Goal: Obtain resource: Download file/media

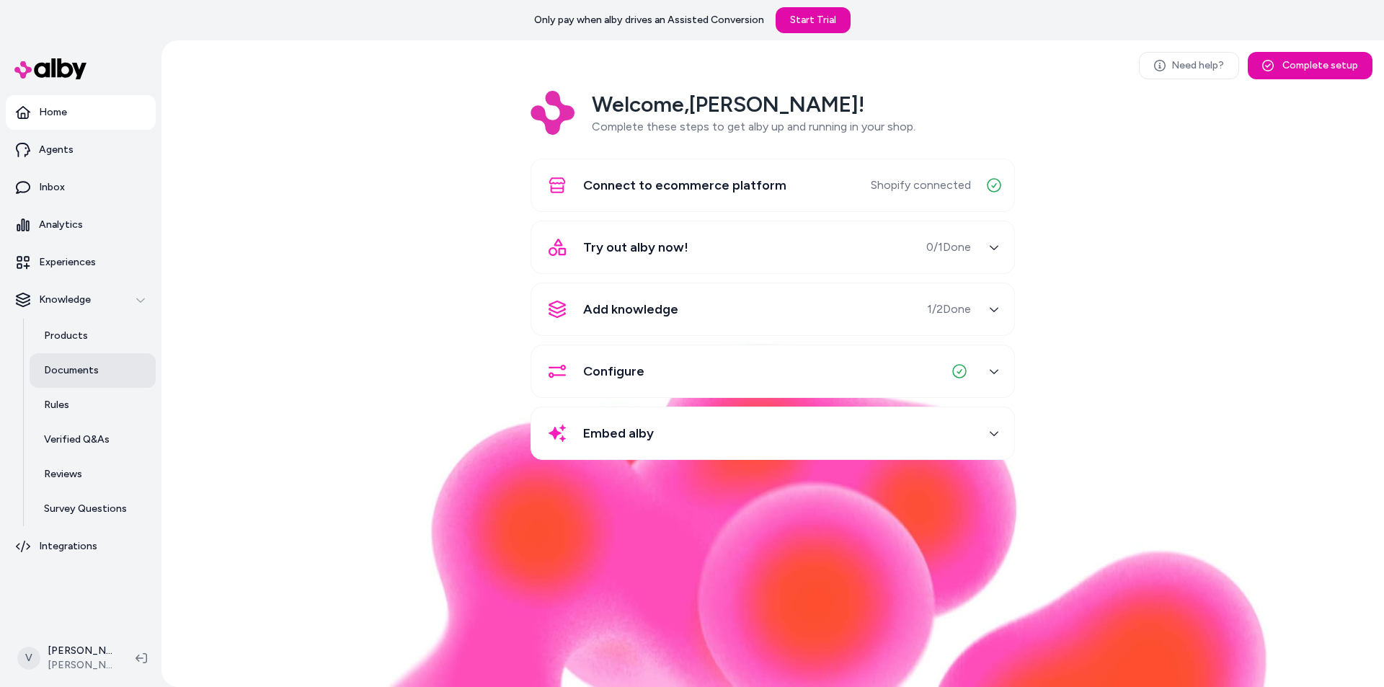
click at [59, 372] on p "Documents" at bounding box center [71, 370] width 55 height 14
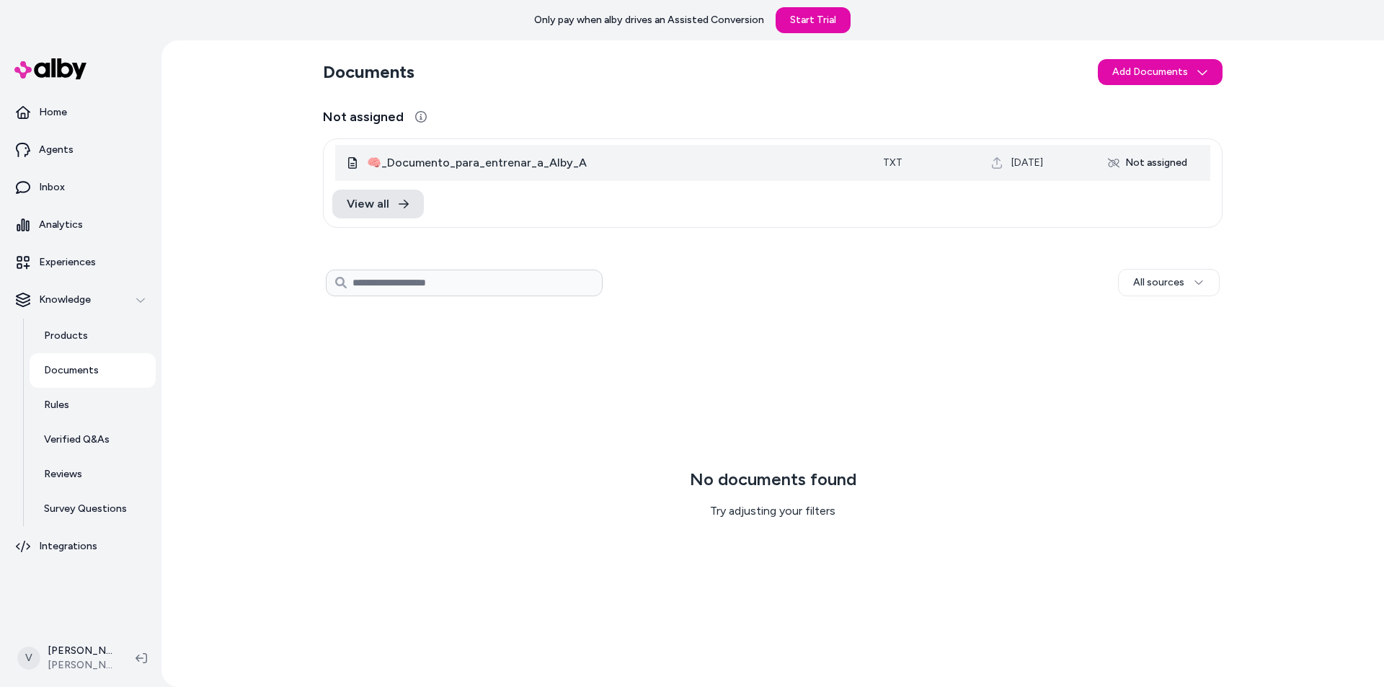
click at [350, 162] on icon at bounding box center [353, 163] width 12 height 12
click at [428, 164] on span "🧠_Documento_para_entrenar_a_Alby_A" at bounding box center [613, 162] width 493 height 17
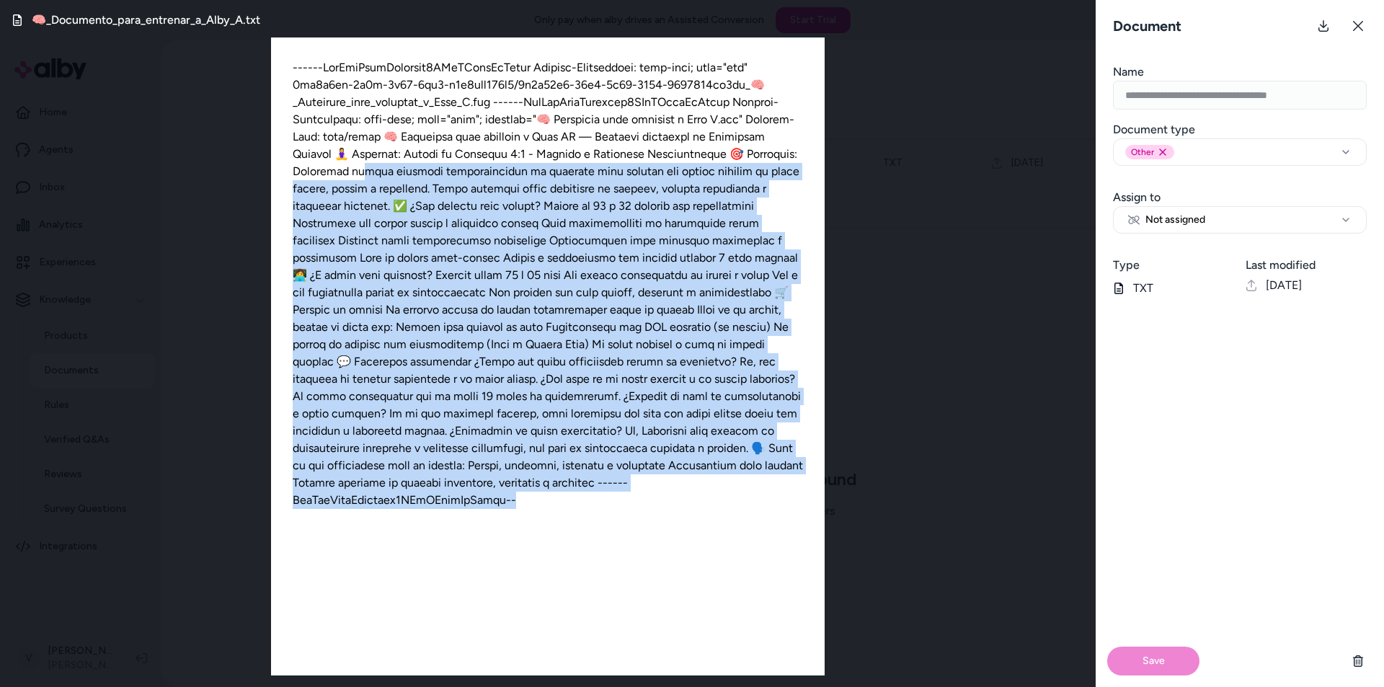
drag, startPoint x: 389, startPoint y: 195, endPoint x: 591, endPoint y: 527, distance: 388.5
click at [591, 527] on div at bounding box center [548, 356] width 554 height 638
click at [632, 514] on div at bounding box center [548, 356] width 554 height 638
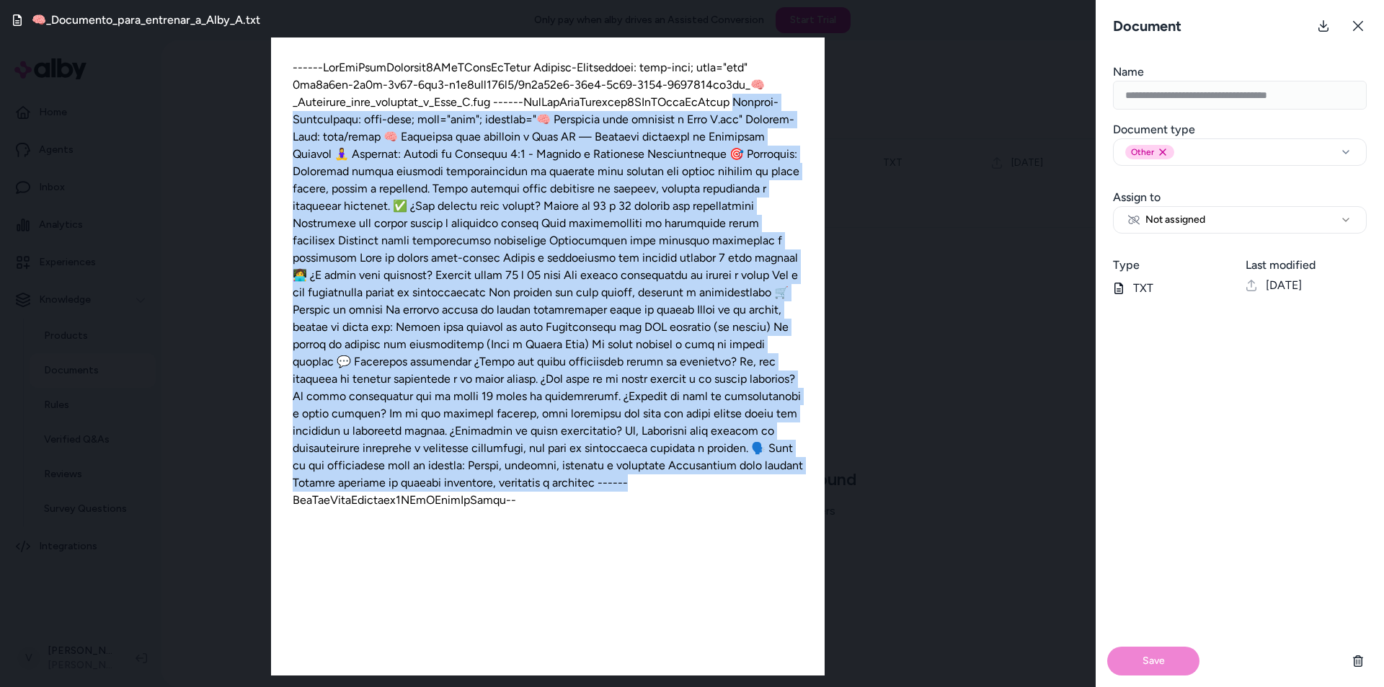
drag, startPoint x: 639, startPoint y: 485, endPoint x: 290, endPoint y: 119, distance: 505.9
click at [290, 119] on div at bounding box center [548, 356] width 554 height 638
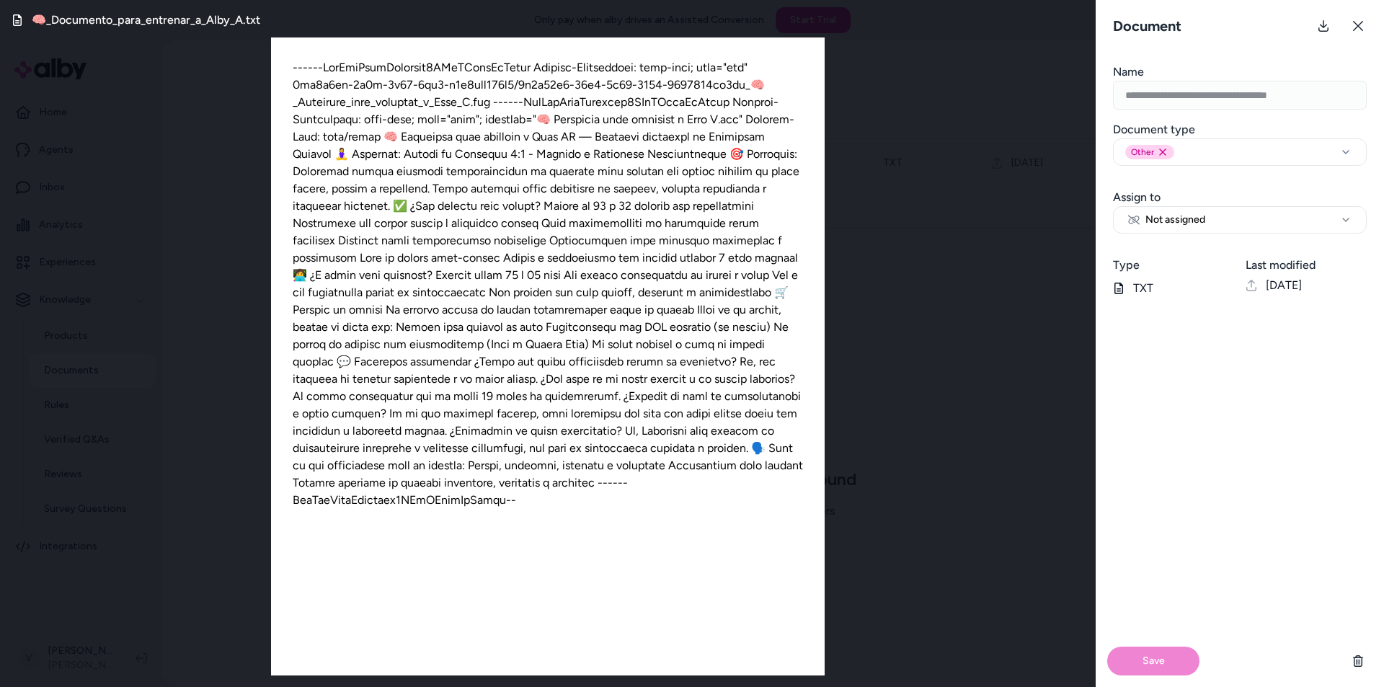
click at [661, 500] on div at bounding box center [548, 356] width 554 height 638
click at [898, 426] on div "🧠_Documento_para_entrenar_a_Alby_A.txt" at bounding box center [548, 343] width 1096 height 687
click at [1359, 22] on icon at bounding box center [1359, 26] width 12 height 12
